Goal: Find specific page/section: Find specific page/section

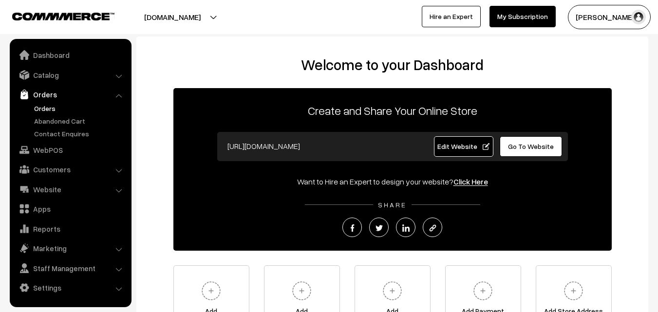
click at [45, 110] on link "Orders" at bounding box center [80, 108] width 97 height 10
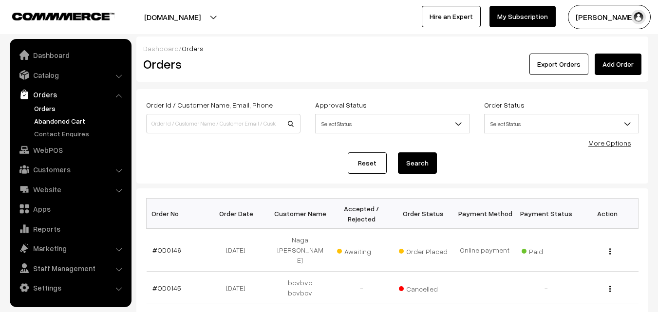
click at [51, 123] on link "Abandoned Cart" at bounding box center [80, 121] width 97 height 10
